Goal: Information Seeking & Learning: Learn about a topic

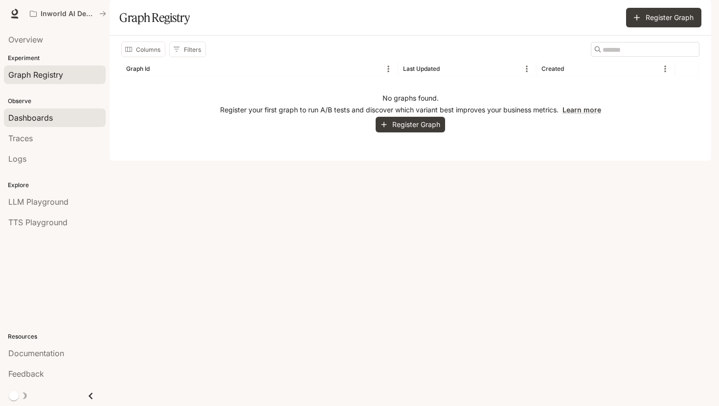
click at [52, 122] on span "Dashboards" at bounding box center [30, 118] width 45 height 12
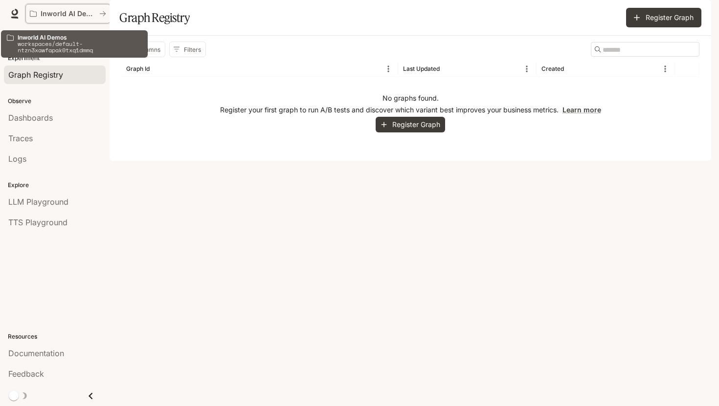
click at [71, 16] on p "Inworld AI Demos" at bounding box center [68, 14] width 55 height 8
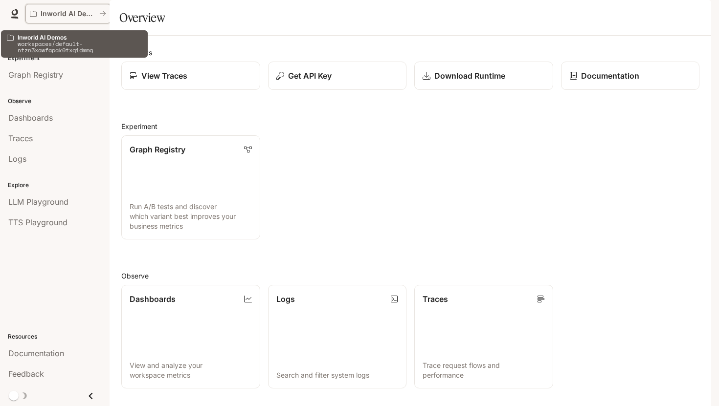
click at [80, 16] on p "Inworld AI Demos" at bounding box center [68, 14] width 55 height 8
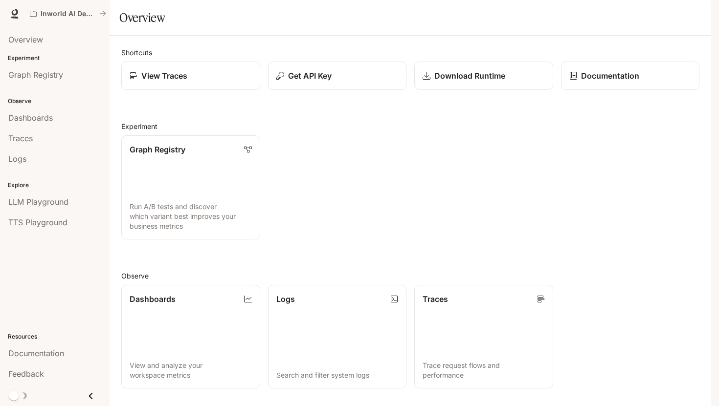
scroll to position [151, 0]
click at [231, 285] on link "Dashboards View and analyze your workspace metrics" at bounding box center [191, 337] width 140 height 105
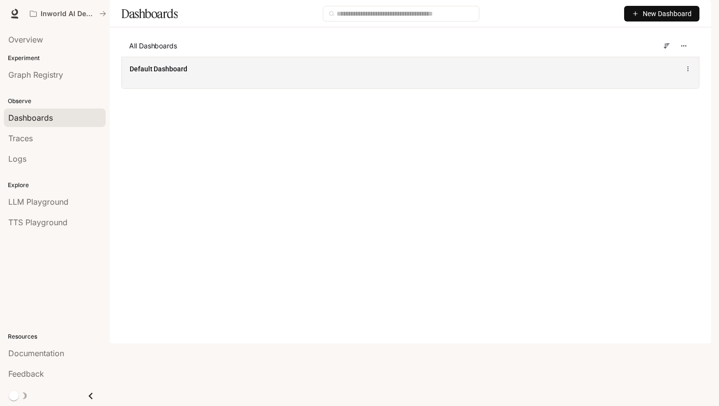
click at [260, 74] on div "Default Dashboard" at bounding box center [292, 69] width 324 height 10
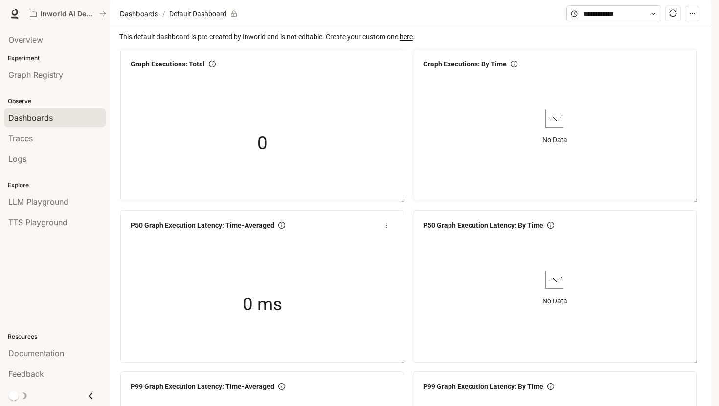
scroll to position [26, 0]
click at [45, 204] on span "LLM Playground" at bounding box center [38, 202] width 60 height 12
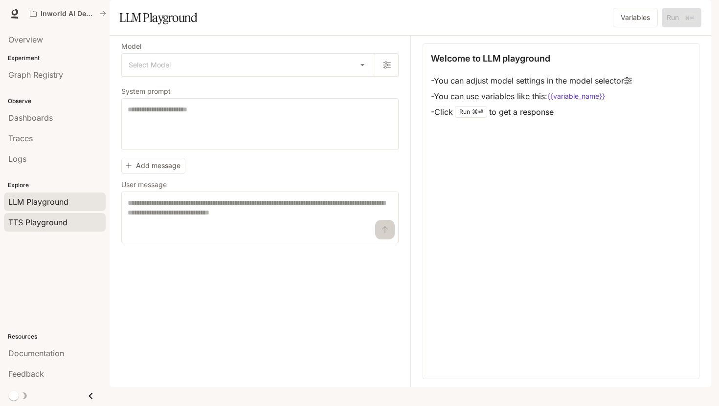
click at [73, 225] on div "TTS Playground" at bounding box center [54, 223] width 93 height 12
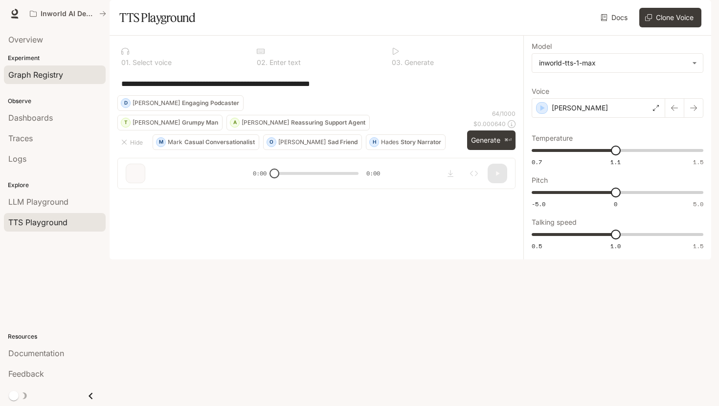
click at [57, 69] on span "Graph Registry" at bounding box center [35, 75] width 55 height 12
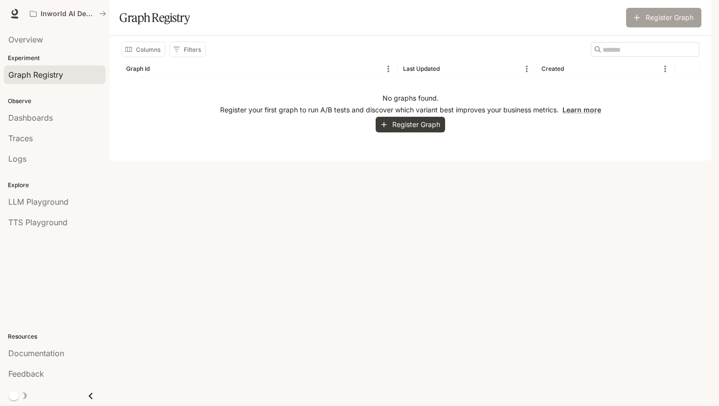
click at [645, 27] on button "Register Graph" at bounding box center [663, 18] width 75 height 20
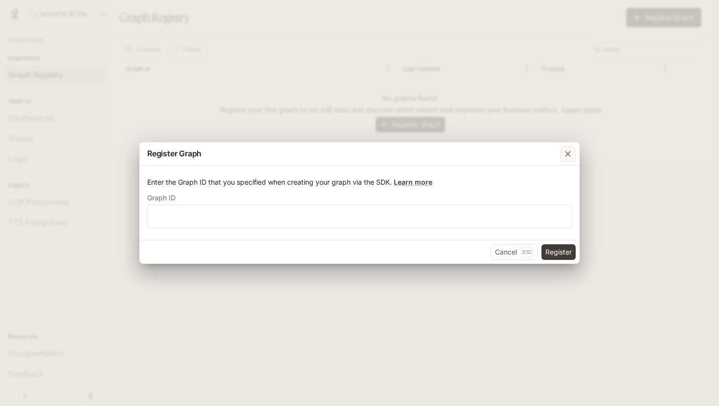
click at [565, 159] on div "button" at bounding box center [568, 154] width 16 height 16
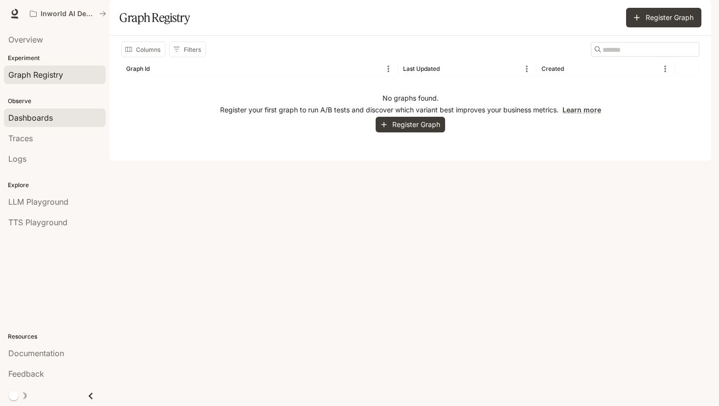
click at [50, 121] on span "Dashboards" at bounding box center [30, 118] width 45 height 12
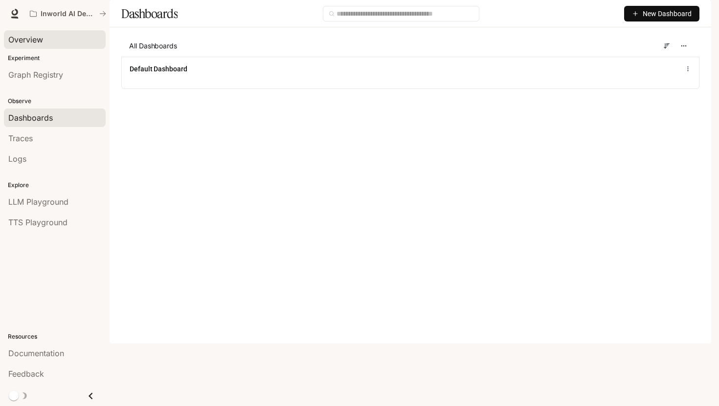
click at [66, 42] on div "Overview" at bounding box center [54, 40] width 93 height 12
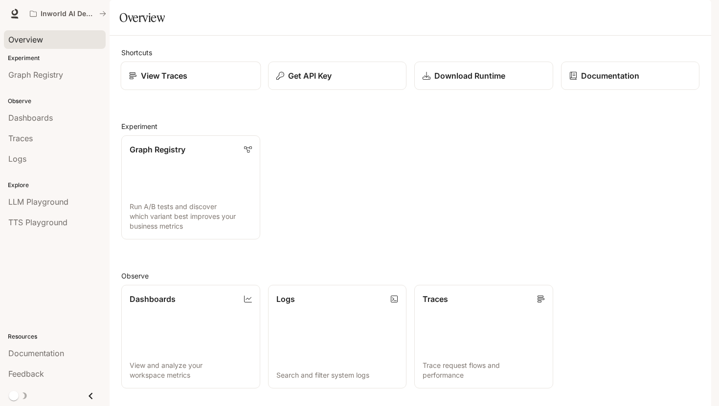
click at [208, 90] on link "View Traces" at bounding box center [191, 76] width 140 height 29
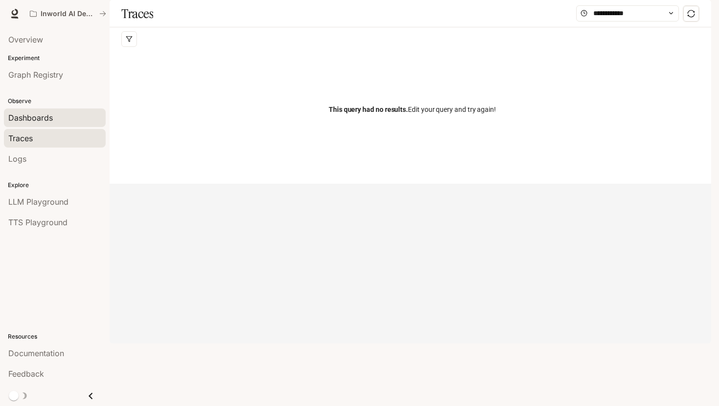
click at [55, 122] on div "Dashboards" at bounding box center [54, 118] width 93 height 12
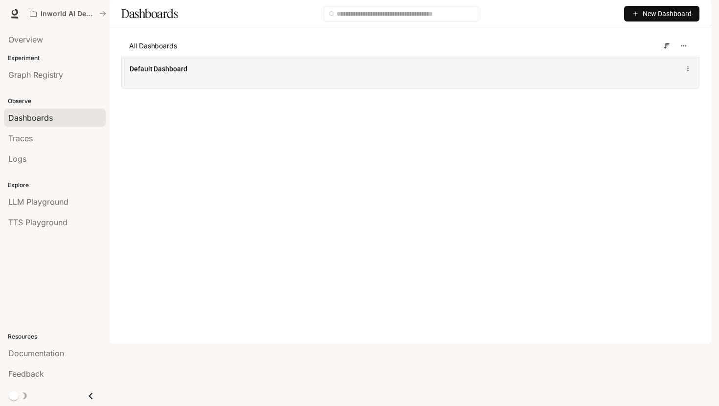
click at [199, 74] on div "Default Dashboard" at bounding box center [292, 69] width 324 height 10
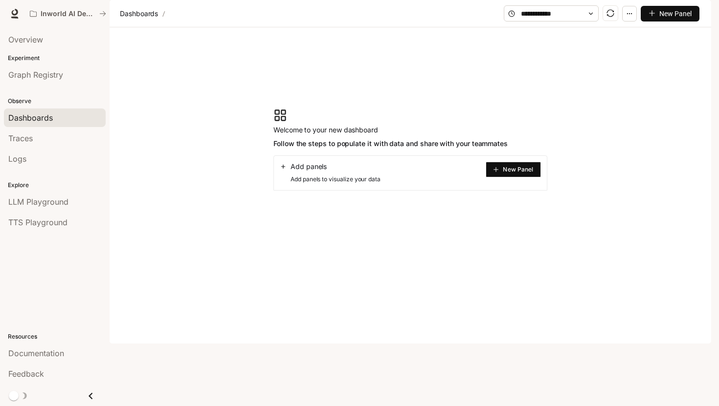
click at [521, 178] on button "New Panel" at bounding box center [513, 170] width 55 height 16
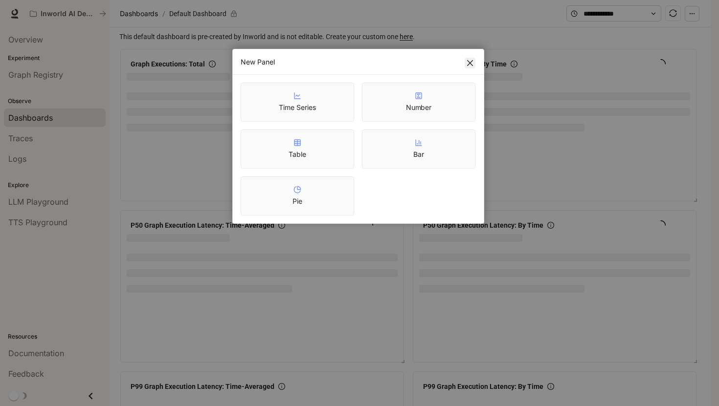
click at [473, 65] on icon "close" at bounding box center [470, 63] width 8 height 8
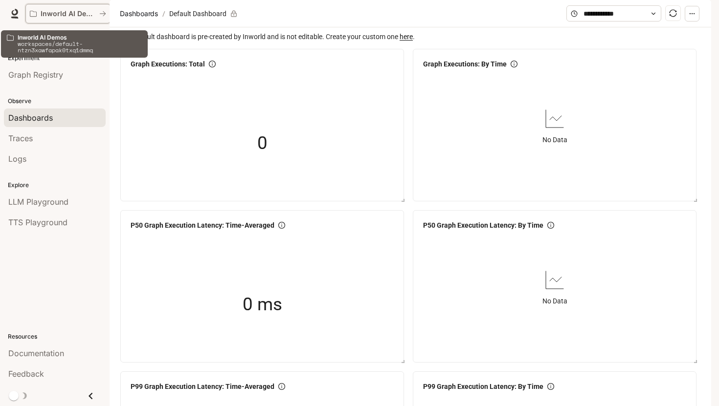
click at [104, 13] on icon "All workspaces" at bounding box center [102, 13] width 7 height 7
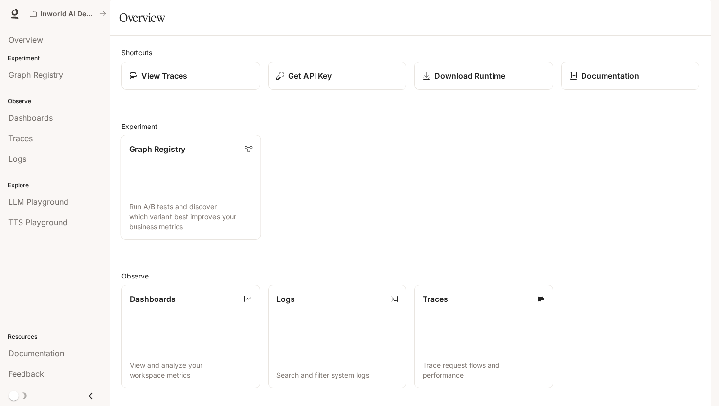
scroll to position [179, 0]
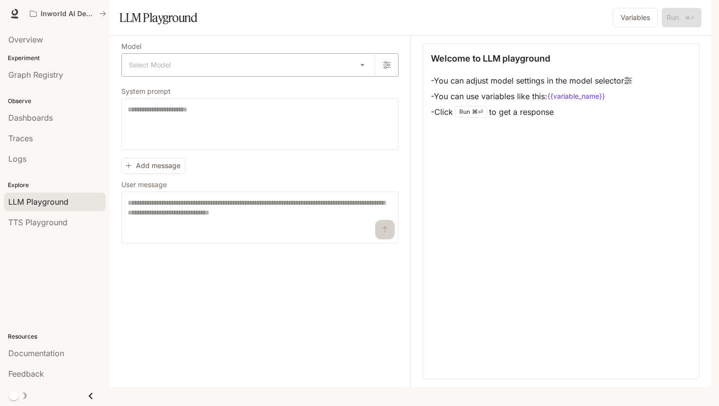
click at [365, 96] on body "Skip to main content Inworld AI Demos Documentation Documentation Portal Overvi…" at bounding box center [359, 203] width 719 height 406
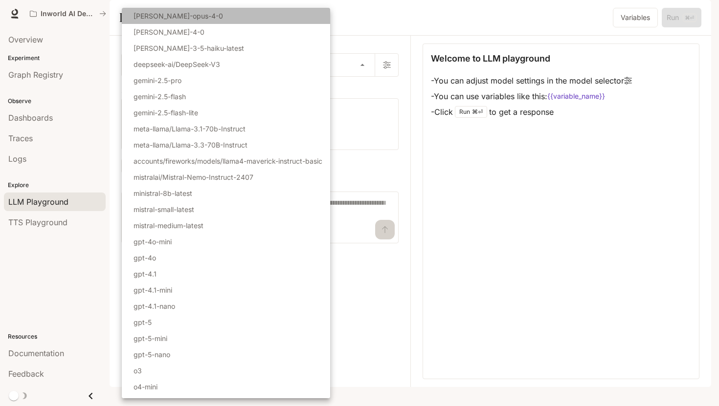
click at [286, 20] on li "claude-opus-4-0" at bounding box center [226, 16] width 208 height 16
type input "**********"
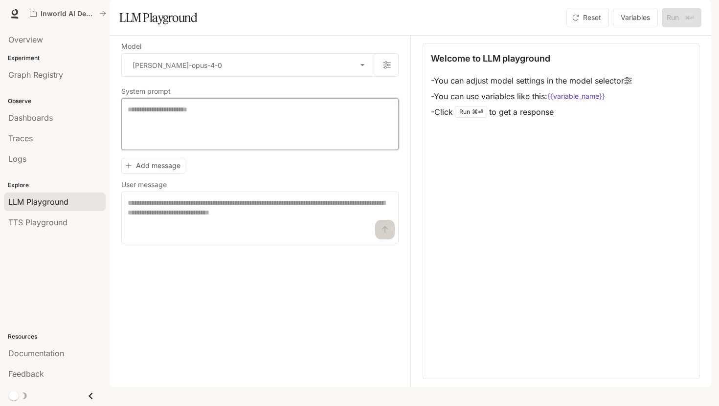
click at [251, 139] on textarea at bounding box center [260, 124] width 265 height 39
click at [348, 198] on div "Add message User message * ​" at bounding box center [259, 199] width 277 height 90
click at [57, 225] on span "TTS Playground" at bounding box center [37, 223] width 59 height 12
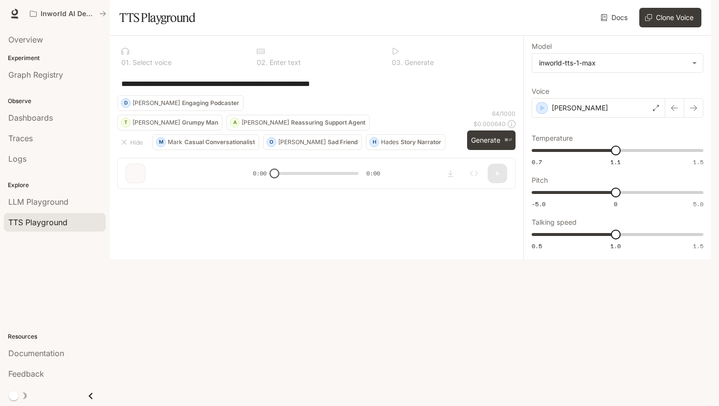
drag, startPoint x: 275, startPoint y: 377, endPoint x: 404, endPoint y: 357, distance: 130.7
click at [403, 197] on div "**********" at bounding box center [317, 116] width 414 height 161
click at [367, 150] on button "H Hades Story Narrator" at bounding box center [406, 143] width 80 height 16
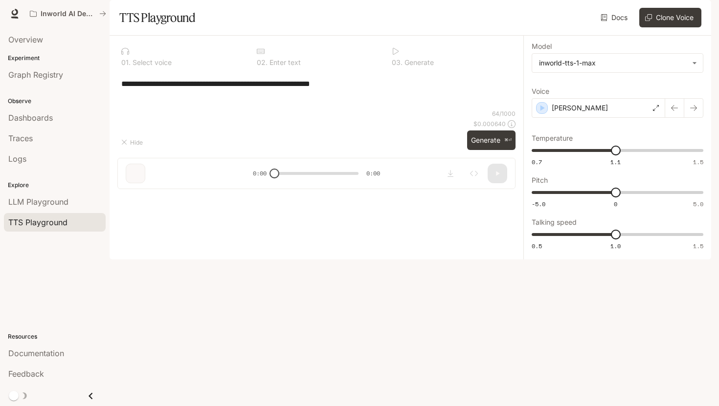
type textarea "**********"
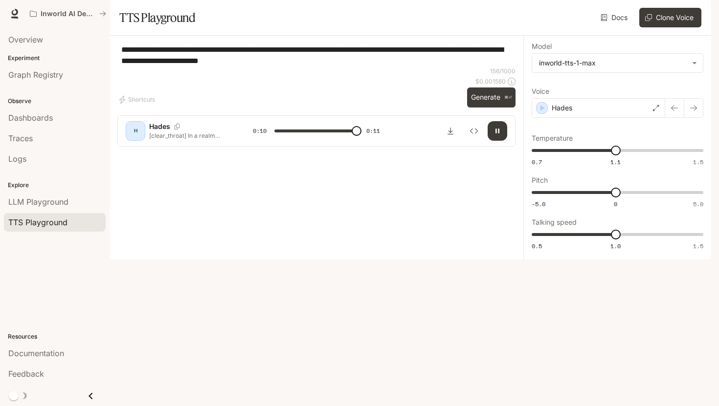
type input "*"
click at [90, 357] on div "Documentation" at bounding box center [54, 354] width 93 height 12
click at [50, 33] on link "Overview" at bounding box center [55, 39] width 102 height 19
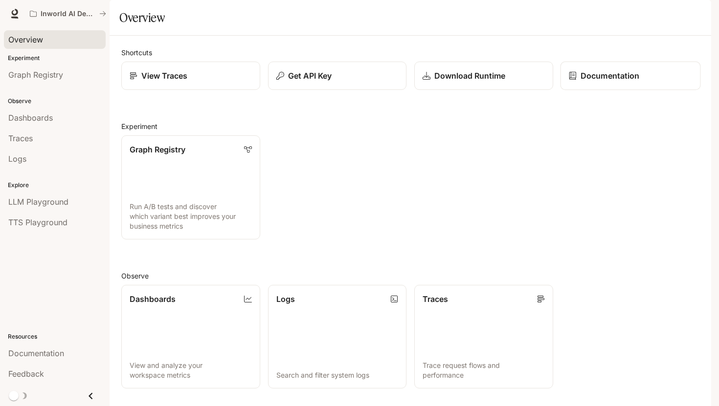
click at [619, 82] on p "Documentation" at bounding box center [609, 76] width 59 height 12
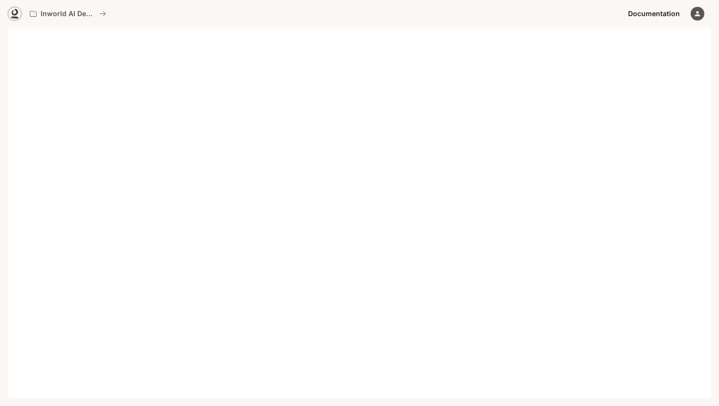
click at [9, 16] on link at bounding box center [15, 14] width 14 height 14
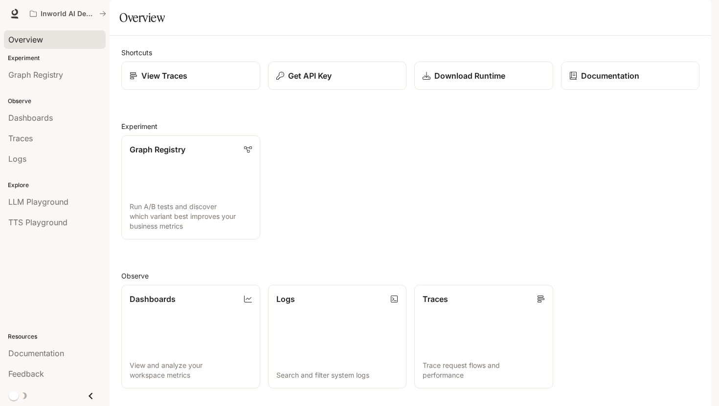
scroll to position [11, 0]
click at [495, 82] on p "Download Runtime" at bounding box center [469, 76] width 71 height 12
click at [75, 162] on div "Logs" at bounding box center [54, 159] width 93 height 12
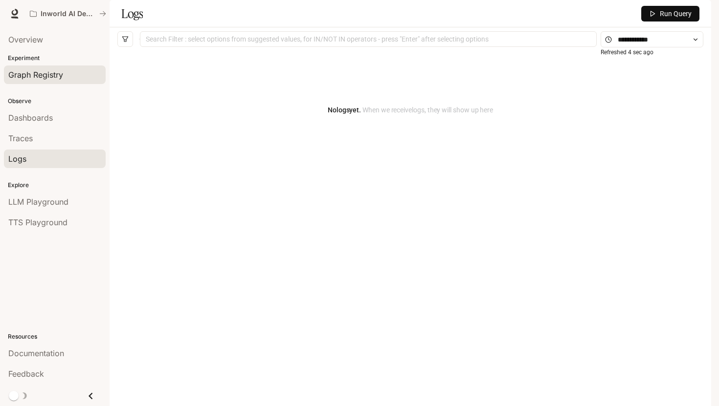
click at [59, 75] on span "Graph Registry" at bounding box center [35, 75] width 55 height 12
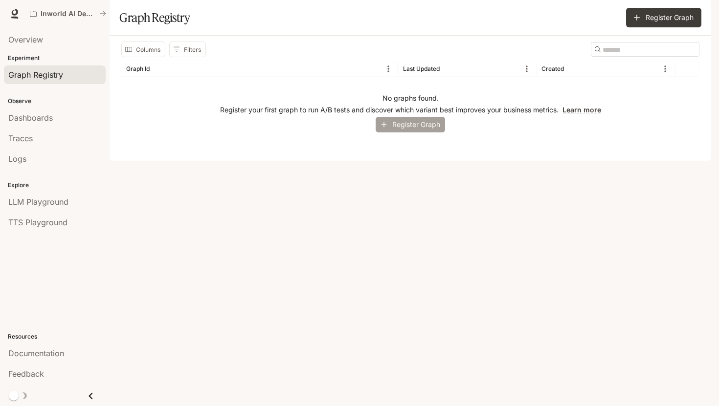
click at [426, 133] on button "Register Graph" at bounding box center [410, 125] width 69 height 16
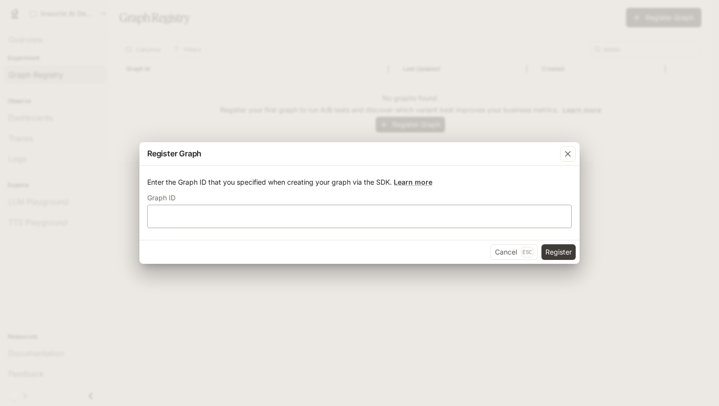
click at [513, 223] on div "​" at bounding box center [359, 216] width 425 height 23
click at [570, 153] on icon "button" at bounding box center [568, 154] width 10 height 10
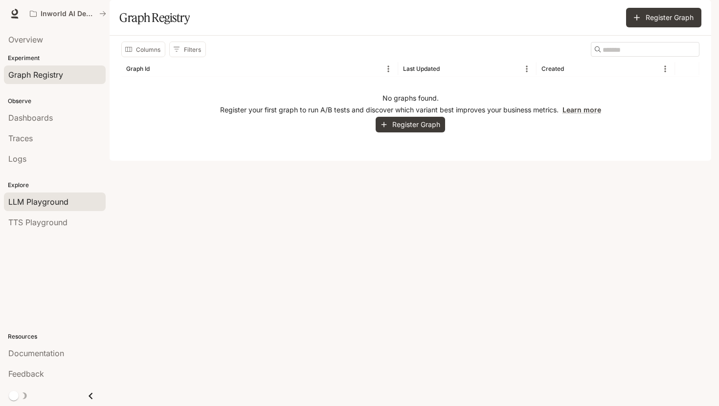
click at [70, 193] on link "LLM Playground" at bounding box center [55, 202] width 102 height 19
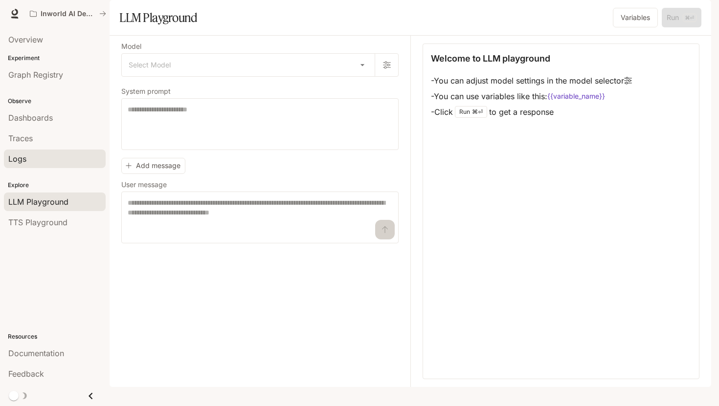
click at [67, 153] on div "Logs" at bounding box center [54, 159] width 93 height 12
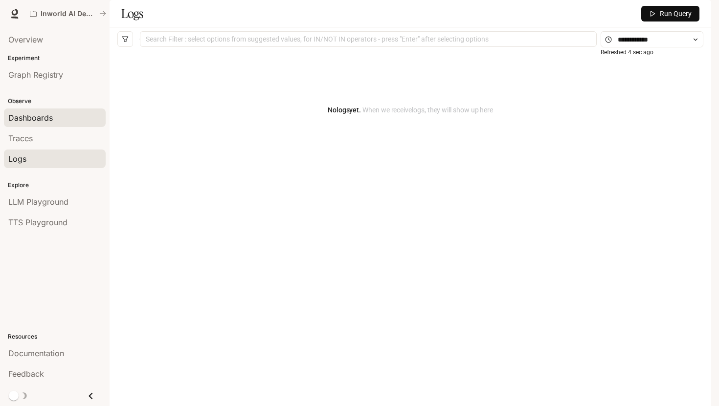
click at [18, 122] on span "Dashboards" at bounding box center [30, 118] width 45 height 12
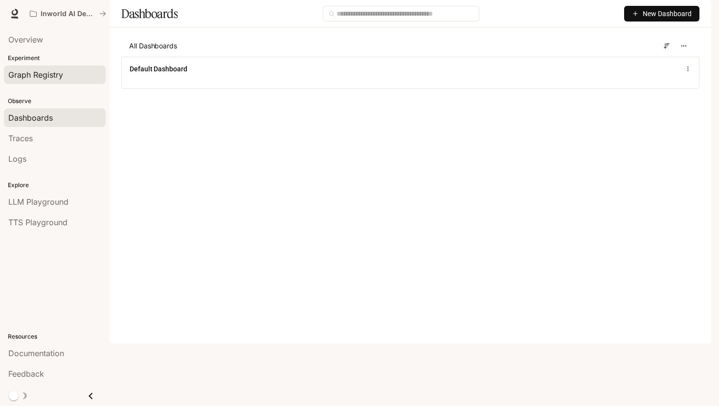
click at [76, 72] on div "Graph Registry" at bounding box center [54, 75] width 93 height 12
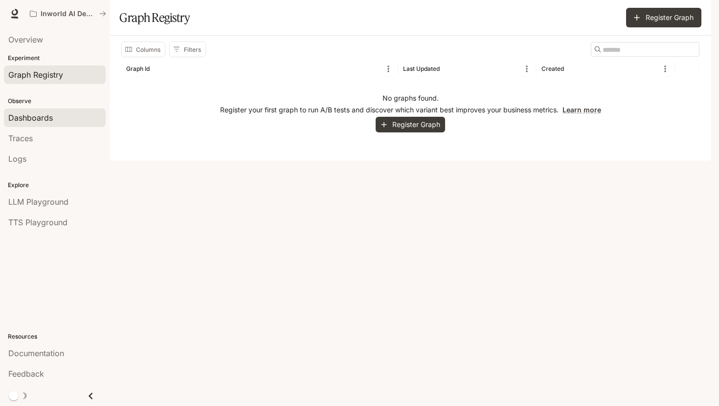
click at [65, 122] on div "Dashboards" at bounding box center [54, 118] width 93 height 12
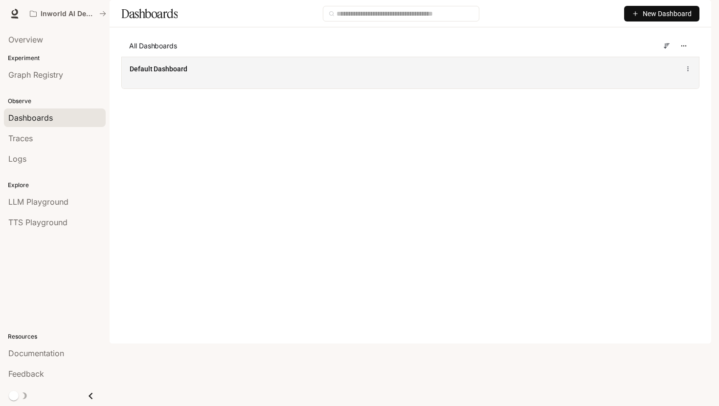
click at [250, 74] on div "Default Dashboard" at bounding box center [292, 69] width 324 height 10
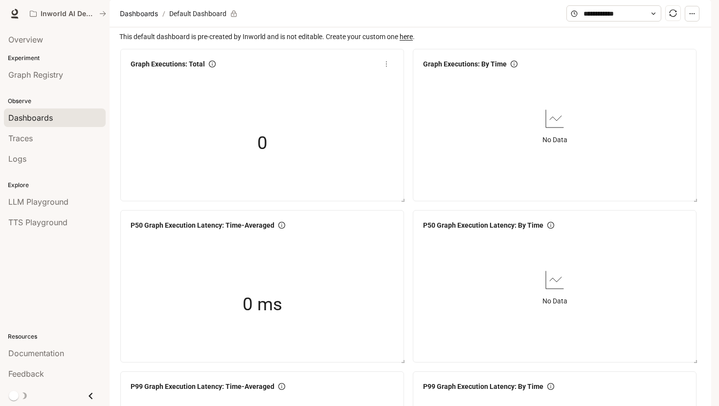
click at [255, 163] on div "0" at bounding box center [262, 143] width 98 height 63
click at [47, 221] on span "TTS Playground" at bounding box center [37, 223] width 59 height 12
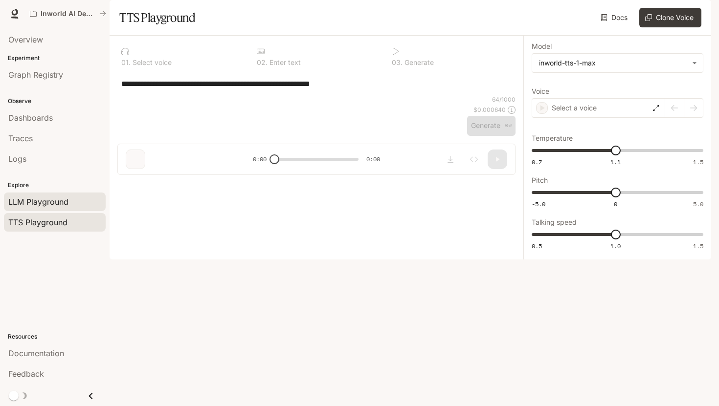
type textarea "**********"
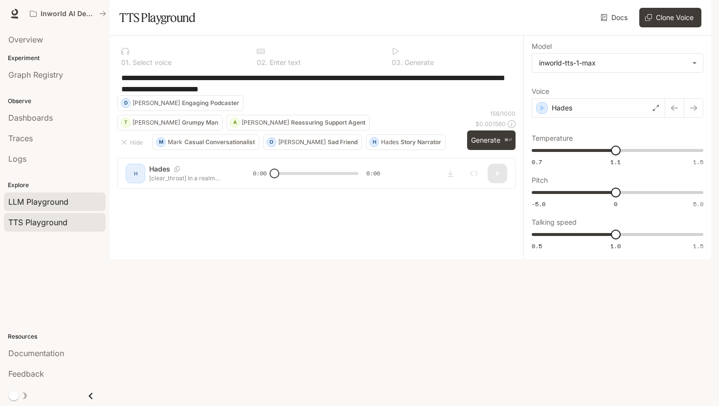
click at [57, 203] on span "LLM Playground" at bounding box center [38, 202] width 60 height 12
